Goal: Navigation & Orientation: Go to known website

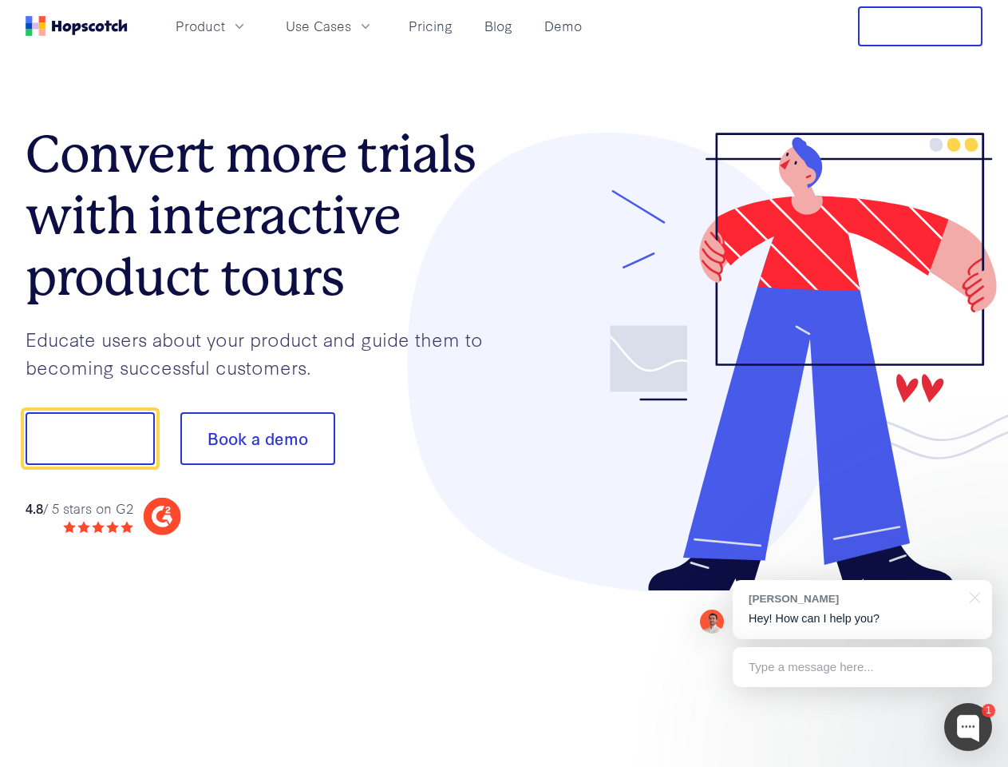
click at [505, 383] on div at bounding box center [744, 362] width 479 height 459
click at [225, 26] on span "Product" at bounding box center [201, 26] width 50 height 20
click at [351, 26] on span "Use Cases" at bounding box center [318, 26] width 65 height 20
click at [921, 26] on button "Free Trial" at bounding box center [920, 26] width 125 height 40
click at [89, 438] on button "Show me!" at bounding box center [90, 438] width 129 height 53
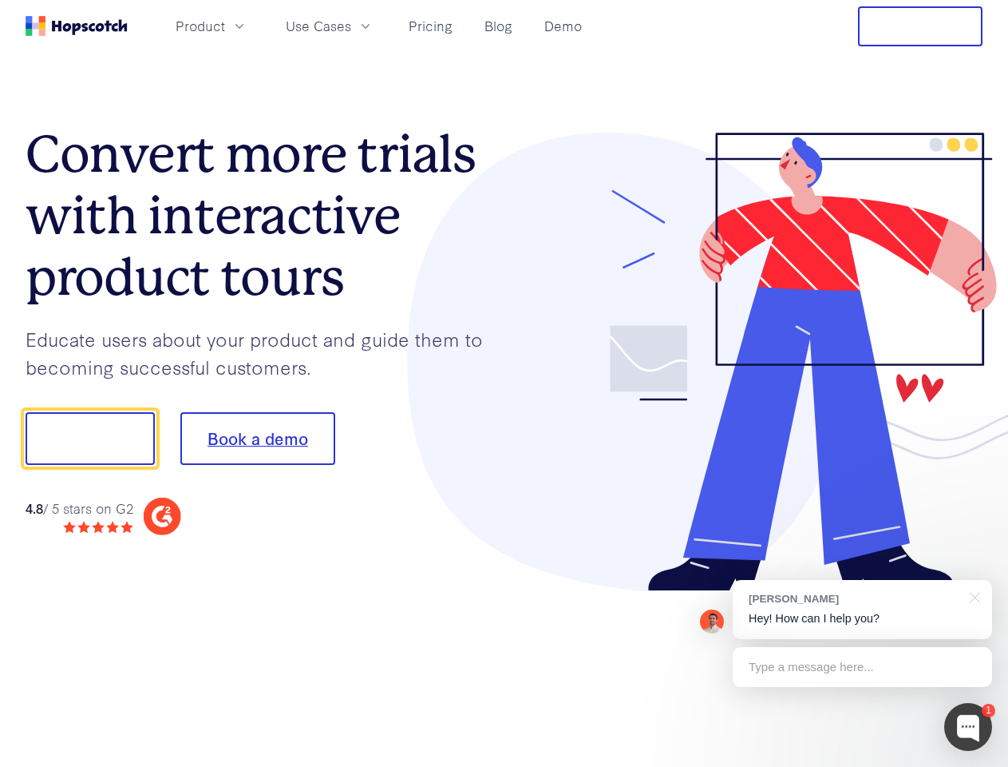
click at [257, 438] on button "Book a demo" at bounding box center [257, 438] width 155 height 53
click at [969, 727] on div at bounding box center [969, 727] width 48 height 48
click at [862, 609] on div "[PERSON_NAME] Hey! How can I help you?" at bounding box center [863, 609] width 260 height 59
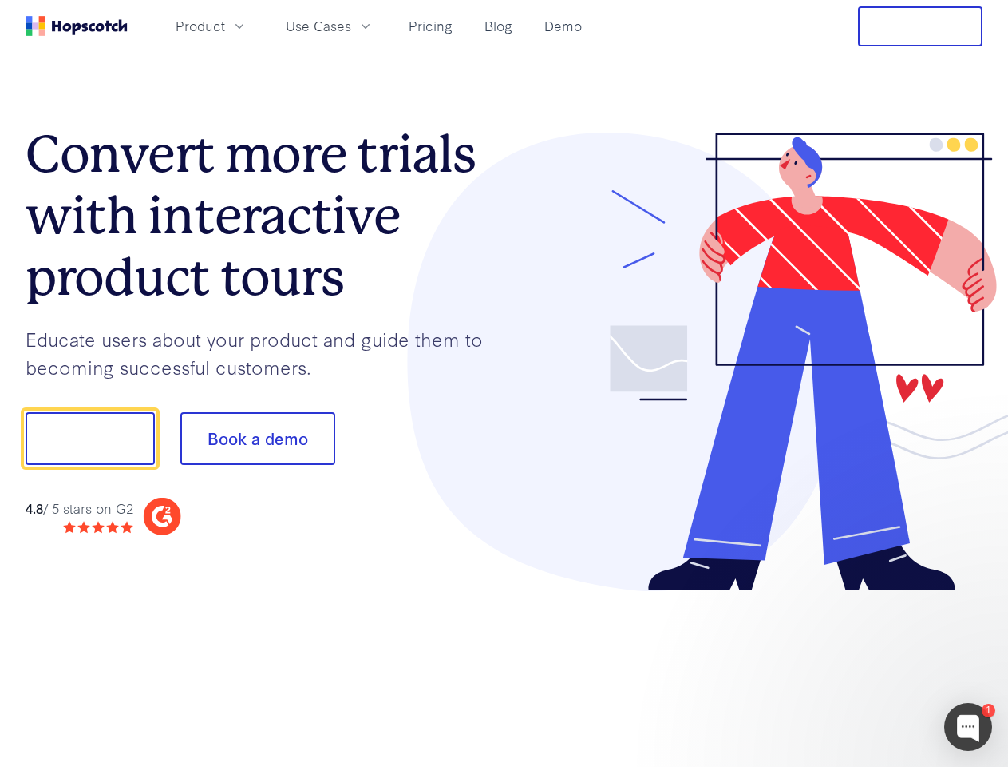
click at [973, 596] on div at bounding box center [842, 436] width 299 height 533
click at [862, 667] on div at bounding box center [842, 543] width 299 height 319
